Goal: Check status: Check status

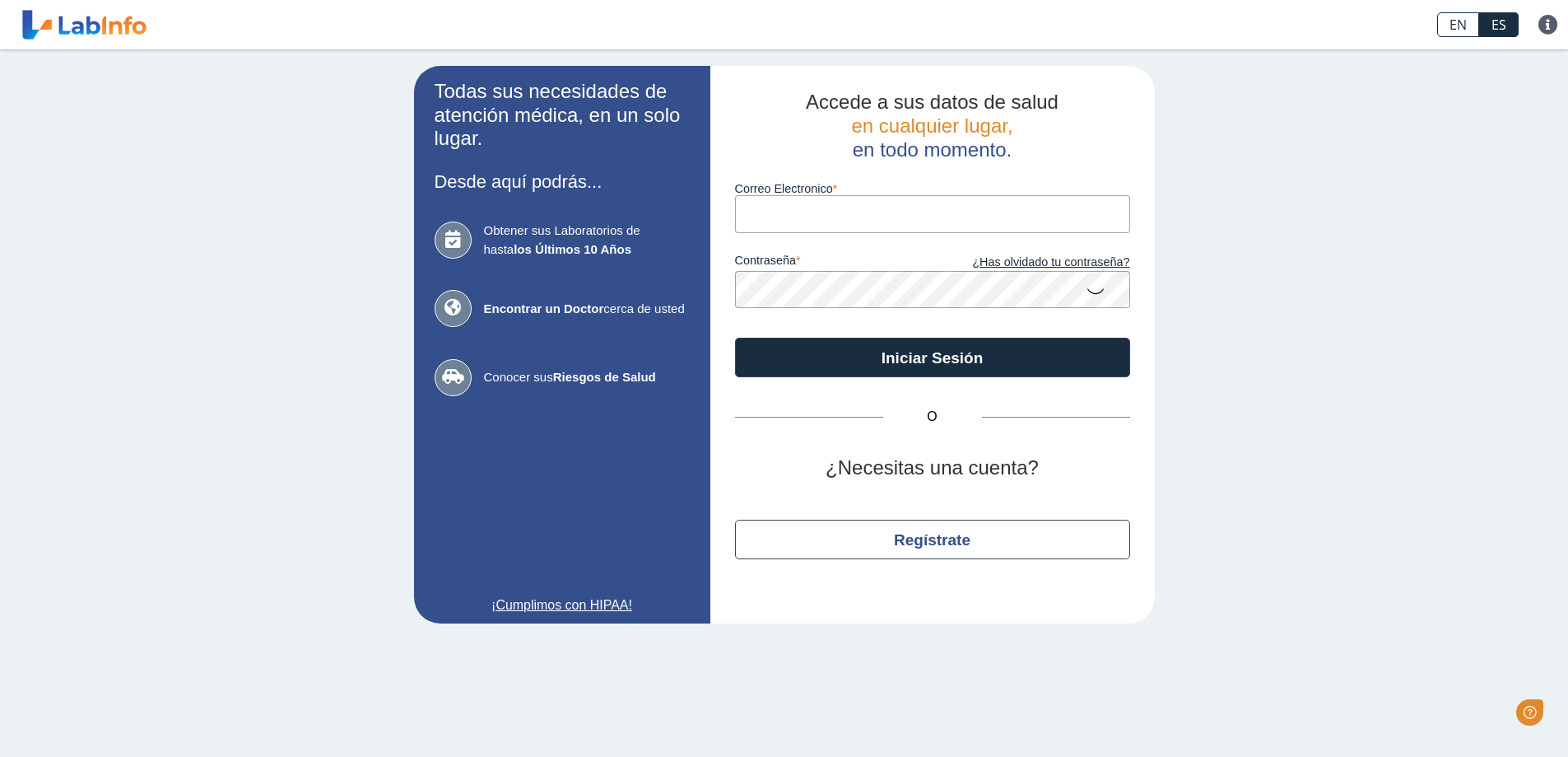
click at [850, 203] on input "Correo Electronico" at bounding box center [932, 213] width 395 height 37
type input "s"
type input "[EMAIL_ADDRESS][DOMAIN_NAME]"
click at [735, 337] on button "Iniciar Sesión" at bounding box center [932, 357] width 395 height 40
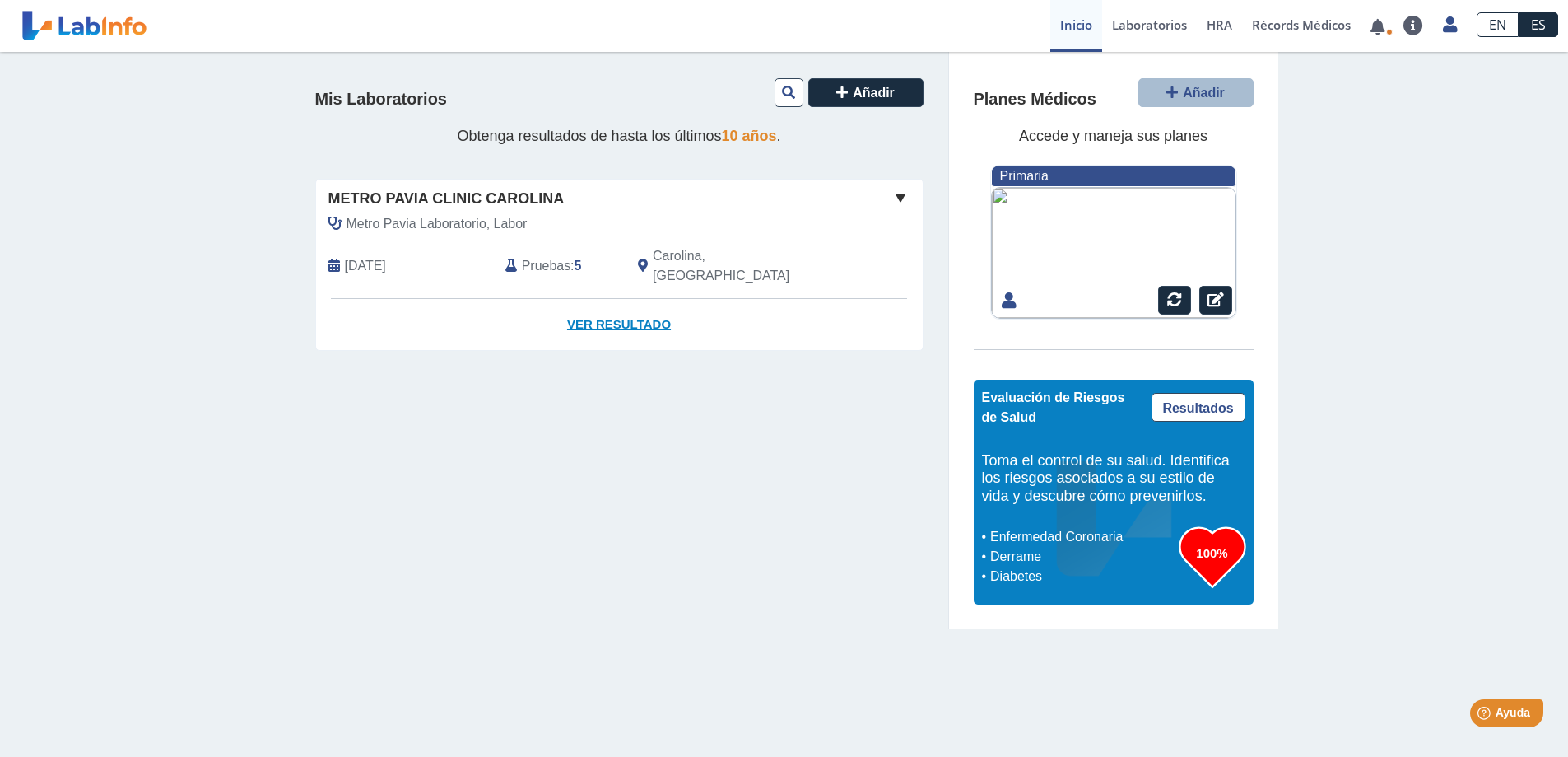
click at [615, 299] on link "Ver Resultado" at bounding box center [619, 325] width 607 height 52
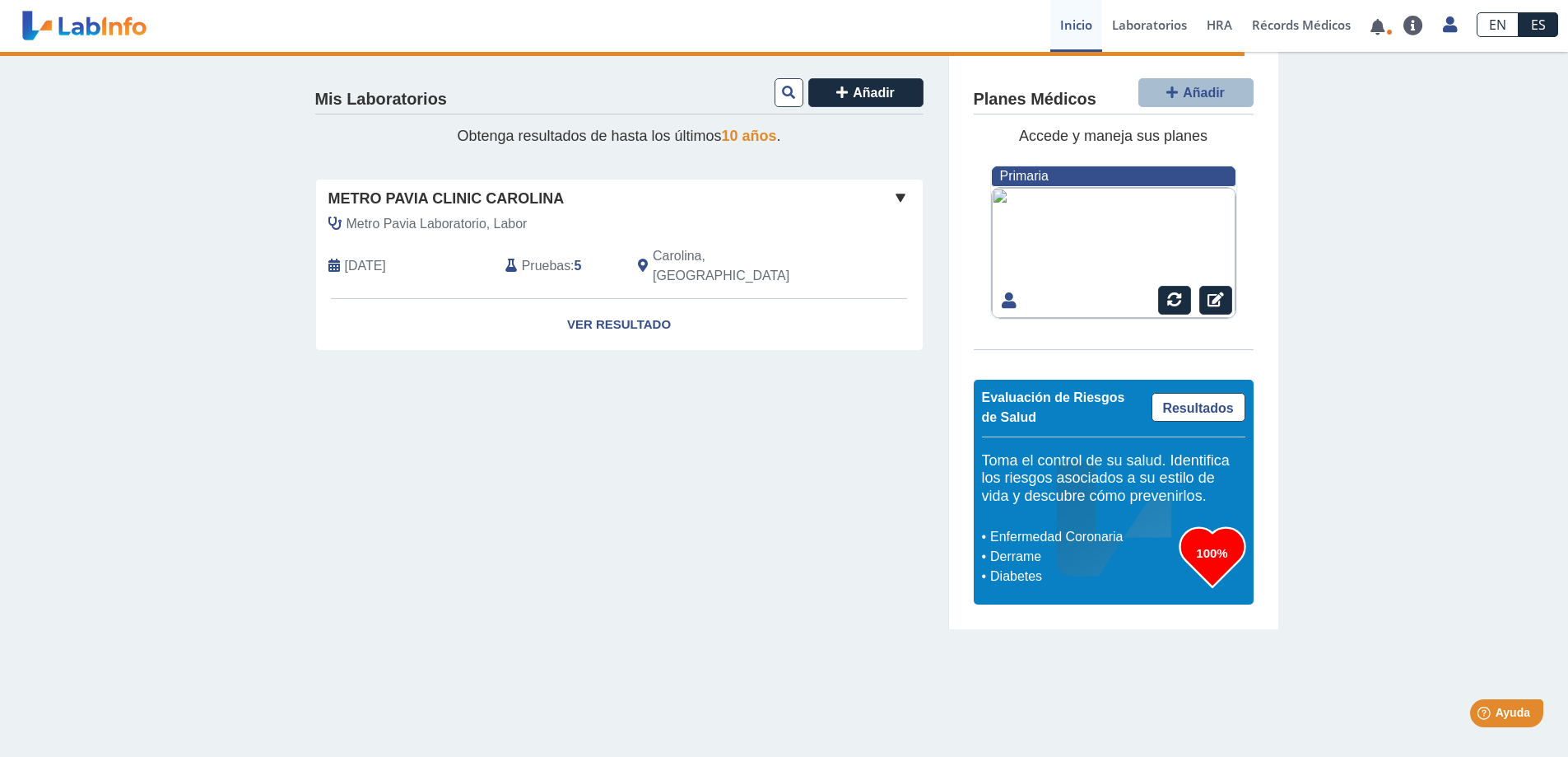
click at [901, 192] on span at bounding box center [900, 198] width 19 height 19
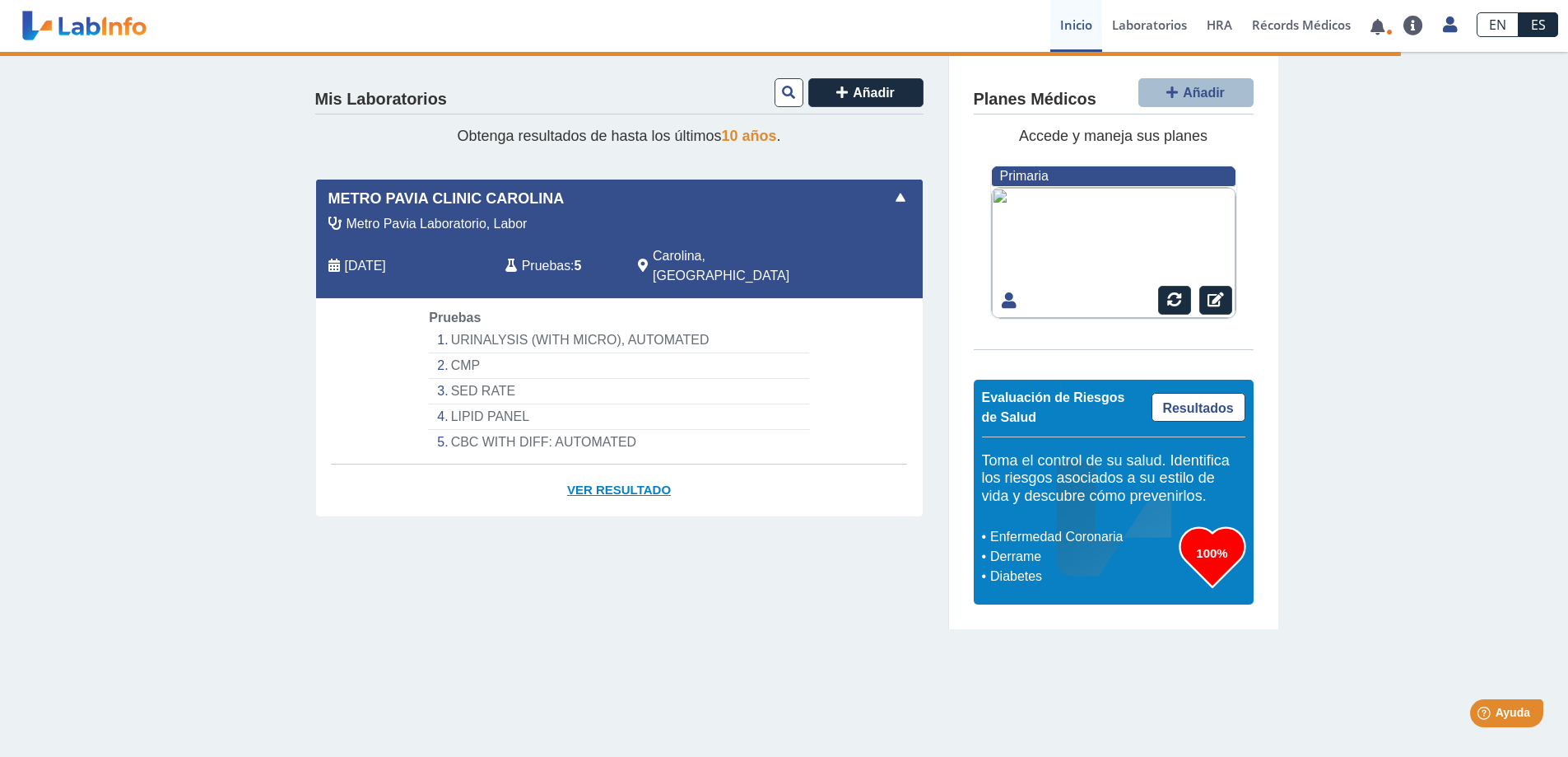
click at [637, 466] on link "Ver Resultado" at bounding box center [619, 490] width 607 height 52
click at [463, 328] on li "URINALYSIS (WITH MICRO), AUTOMATED" at bounding box center [619, 340] width 380 height 25
click at [470, 328] on li "URINALYSIS (WITH MICRO), AUTOMATED" at bounding box center [619, 340] width 380 height 25
click at [549, 264] on span "Pruebas" at bounding box center [547, 266] width 48 height 19
drag, startPoint x: 471, startPoint y: 352, endPoint x: 493, endPoint y: 380, distance: 35.6
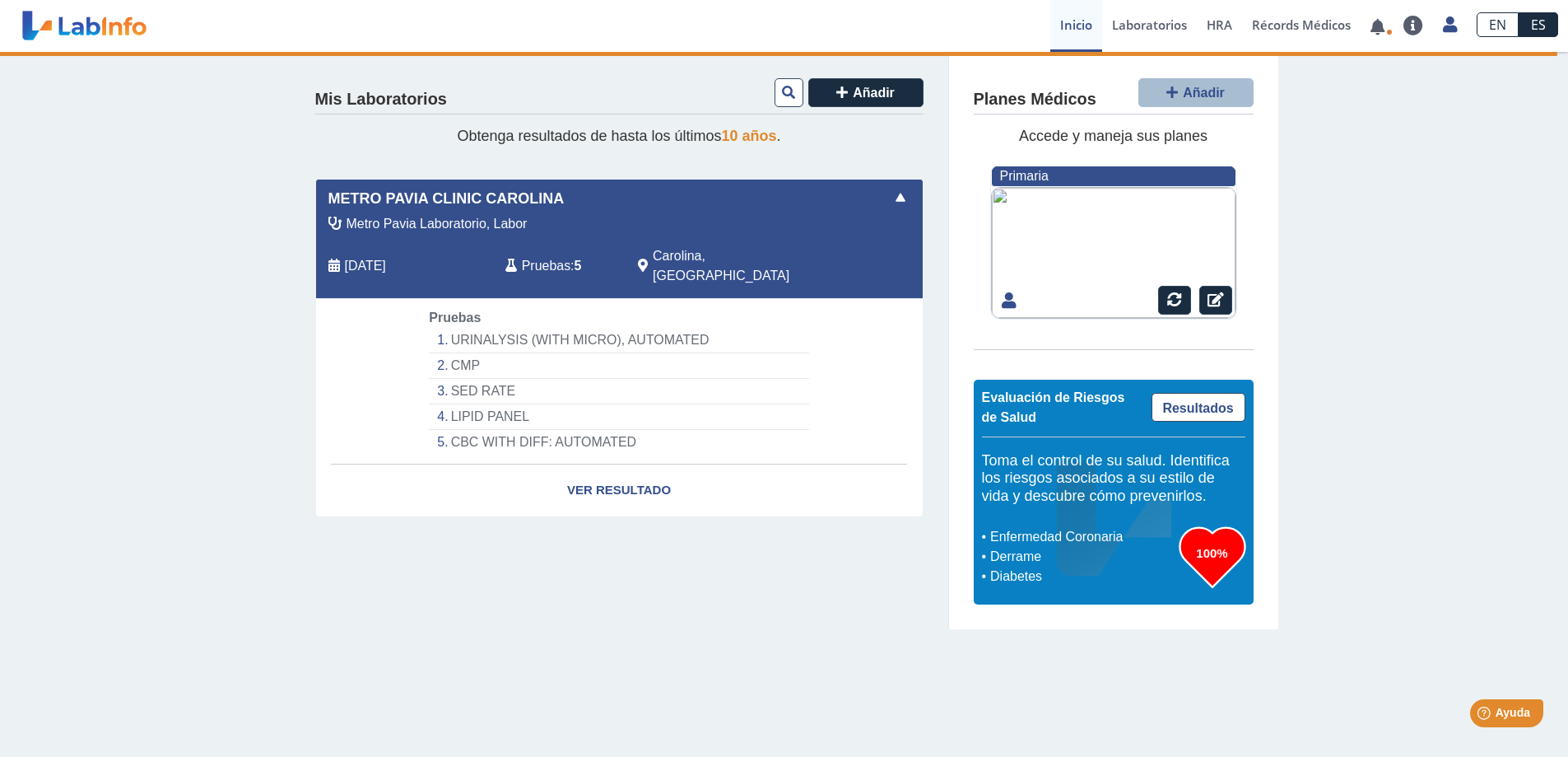
click at [474, 357] on li "CMP" at bounding box center [619, 365] width 380 height 25
click at [633, 474] on link "Ver Resultado" at bounding box center [619, 490] width 607 height 52
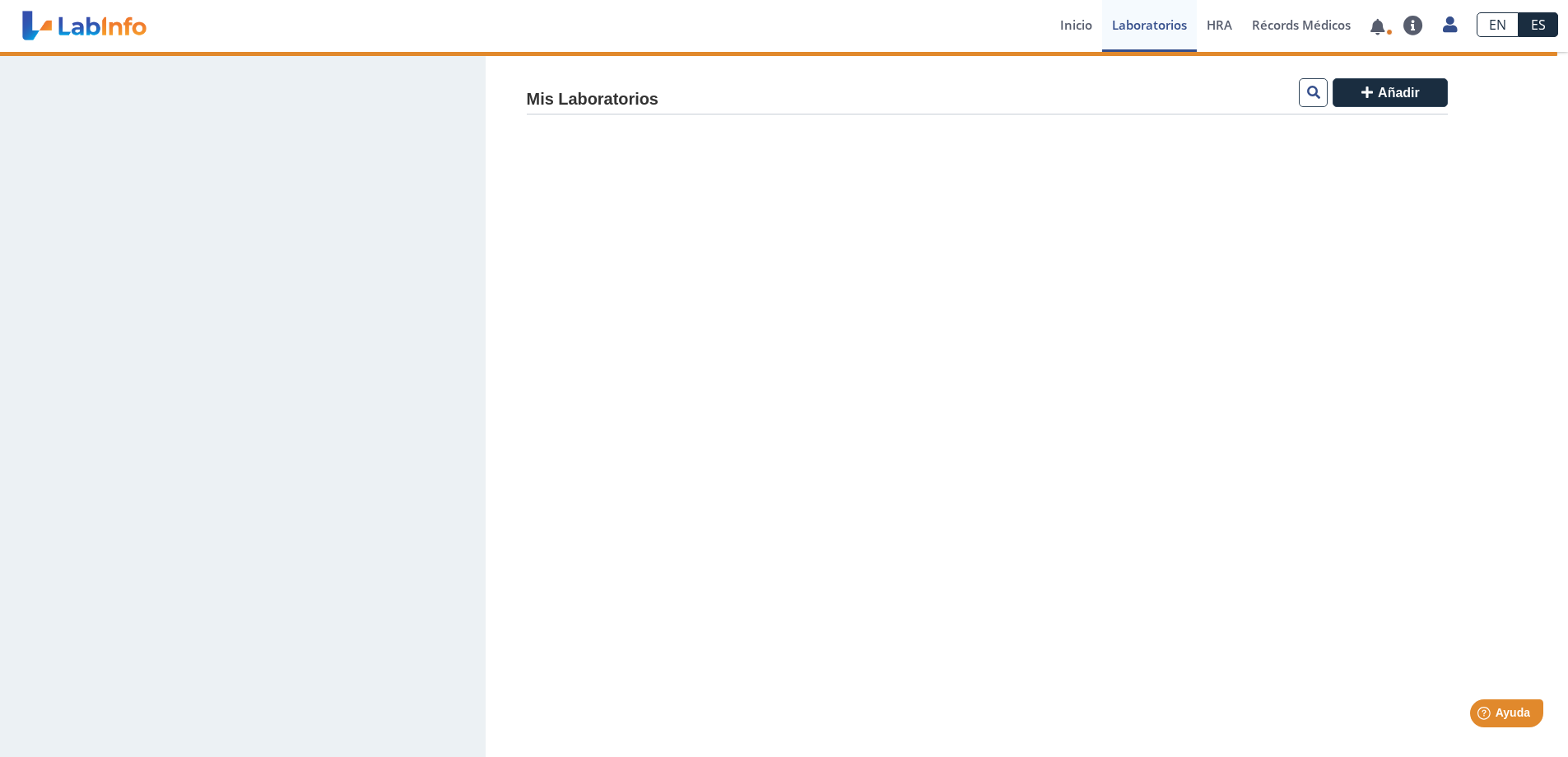
select select "***"
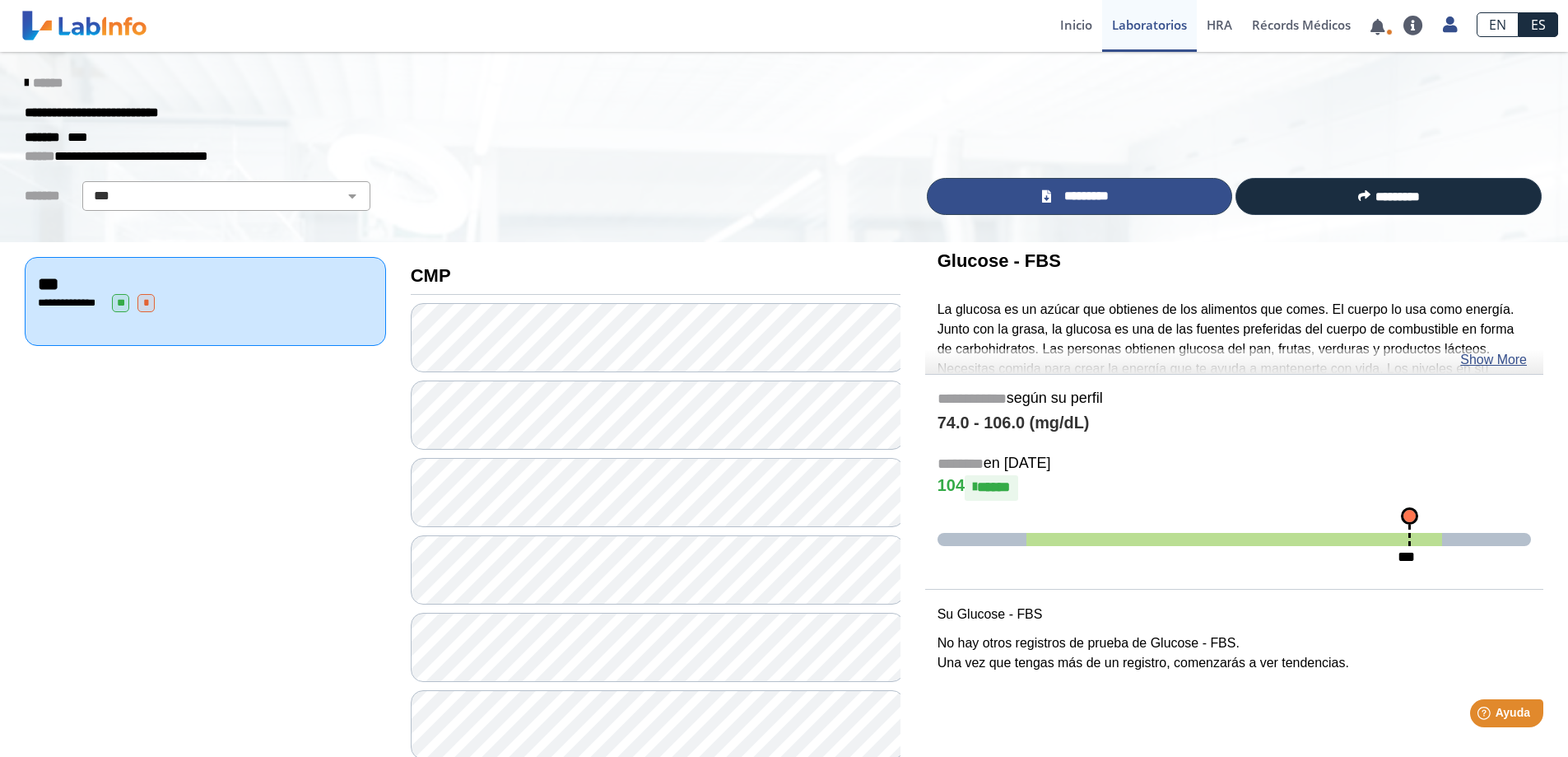
click at [1131, 189] on link "*********" at bounding box center [1080, 196] width 306 height 37
